Goal: Navigation & Orientation: Go to known website

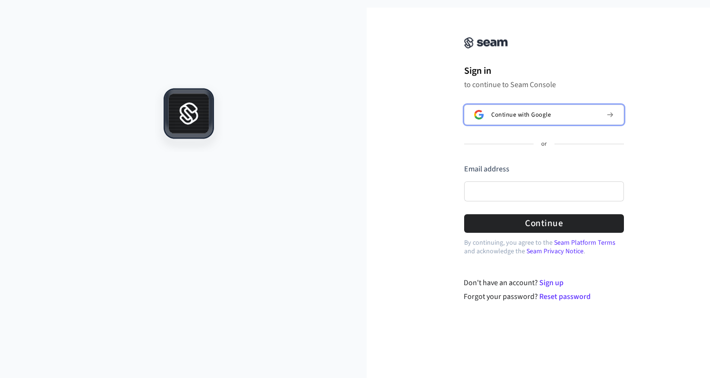
click at [496, 118] on button "Continue with Google" at bounding box center [544, 115] width 160 height 20
